Goal: Task Accomplishment & Management: Manage account settings

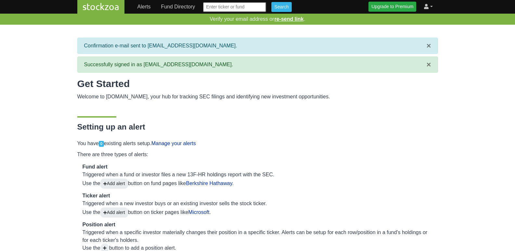
click at [434, 6] on link at bounding box center [429, 6] width 14 height 13
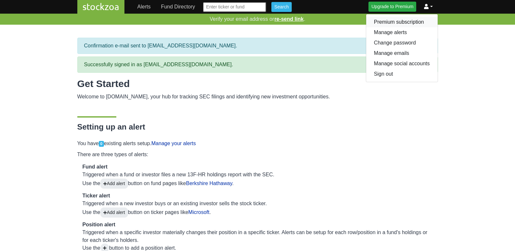
click at [410, 22] on link "Premium subscription" at bounding box center [402, 22] width 72 height 10
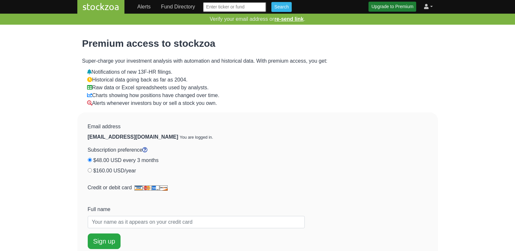
click at [425, 7] on icon at bounding box center [426, 6] width 5 height 5
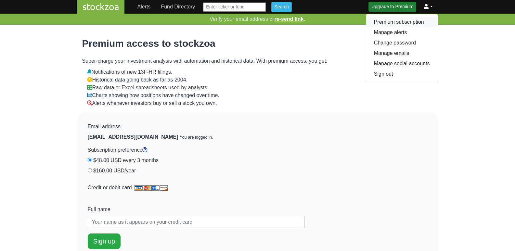
click at [401, 24] on link "Premium subscription" at bounding box center [402, 22] width 72 height 10
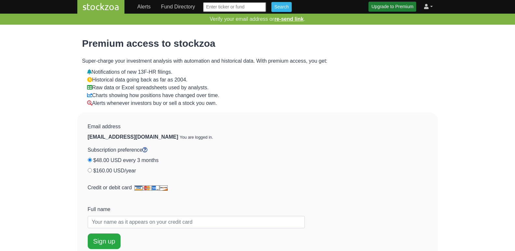
click at [435, 7] on link at bounding box center [429, 6] width 14 height 13
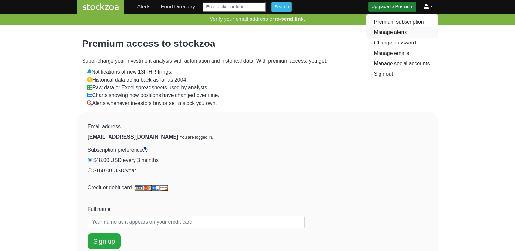
click at [413, 30] on link "Manage alerts" at bounding box center [402, 32] width 72 height 10
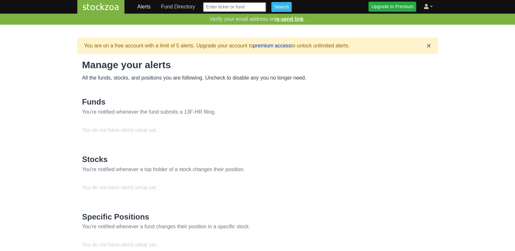
click at [429, 9] on link at bounding box center [429, 6] width 14 height 13
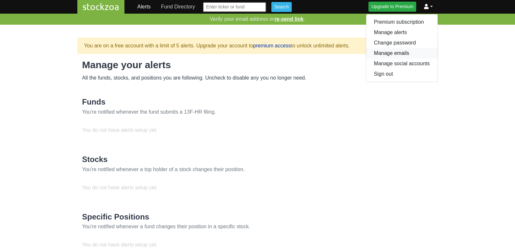
click at [387, 54] on link "Manage emails" at bounding box center [402, 53] width 72 height 10
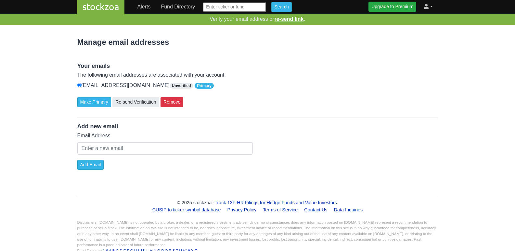
click at [434, 6] on link at bounding box center [429, 6] width 14 height 13
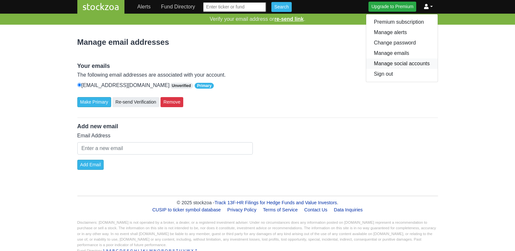
click at [407, 64] on link "Manage social accounts" at bounding box center [402, 64] width 72 height 10
